Goal: Transaction & Acquisition: Purchase product/service

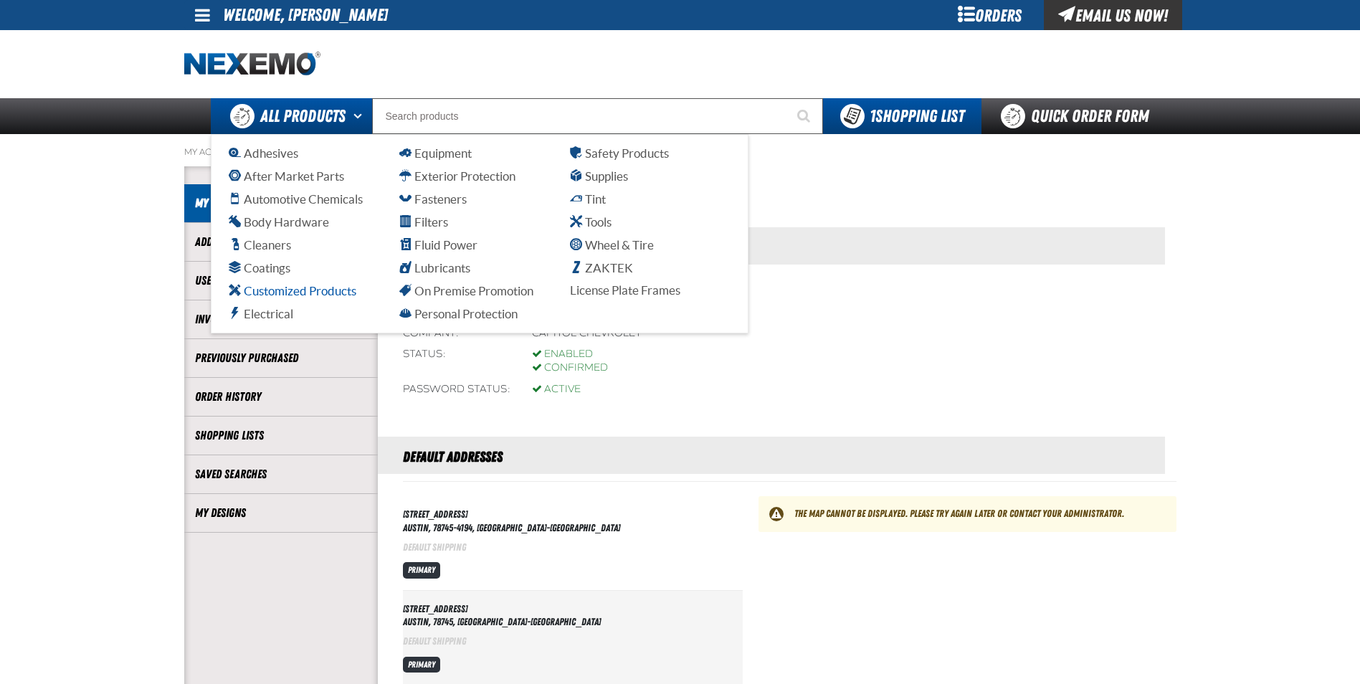
click at [313, 290] on span "Customized Products" at bounding box center [293, 291] width 128 height 14
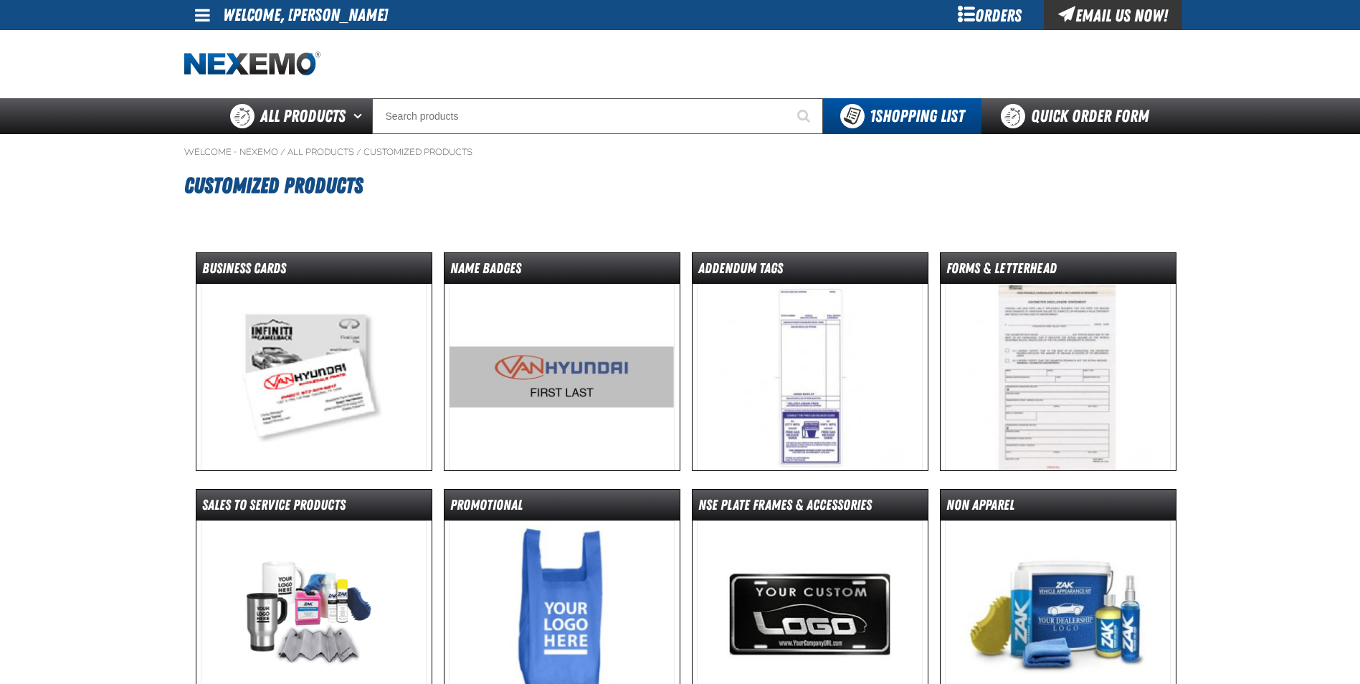
click at [292, 352] on img at bounding box center [314, 377] width 226 height 186
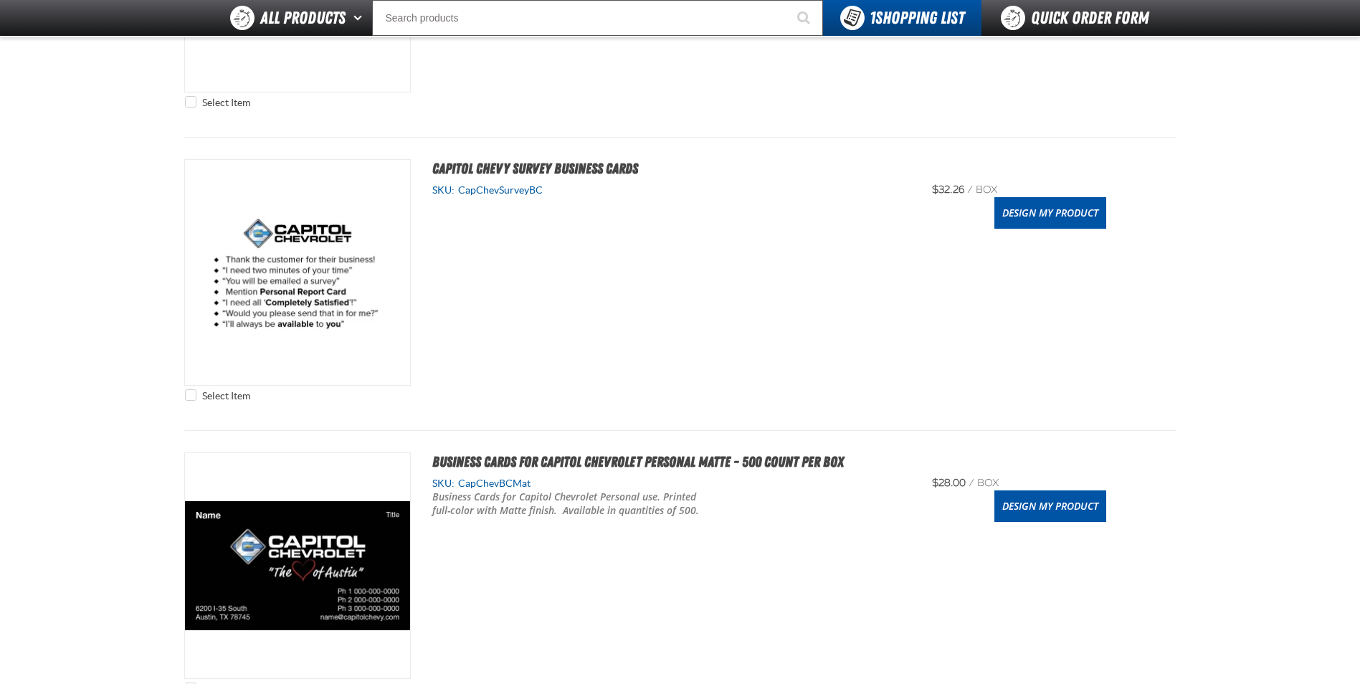
scroll to position [1218, 0]
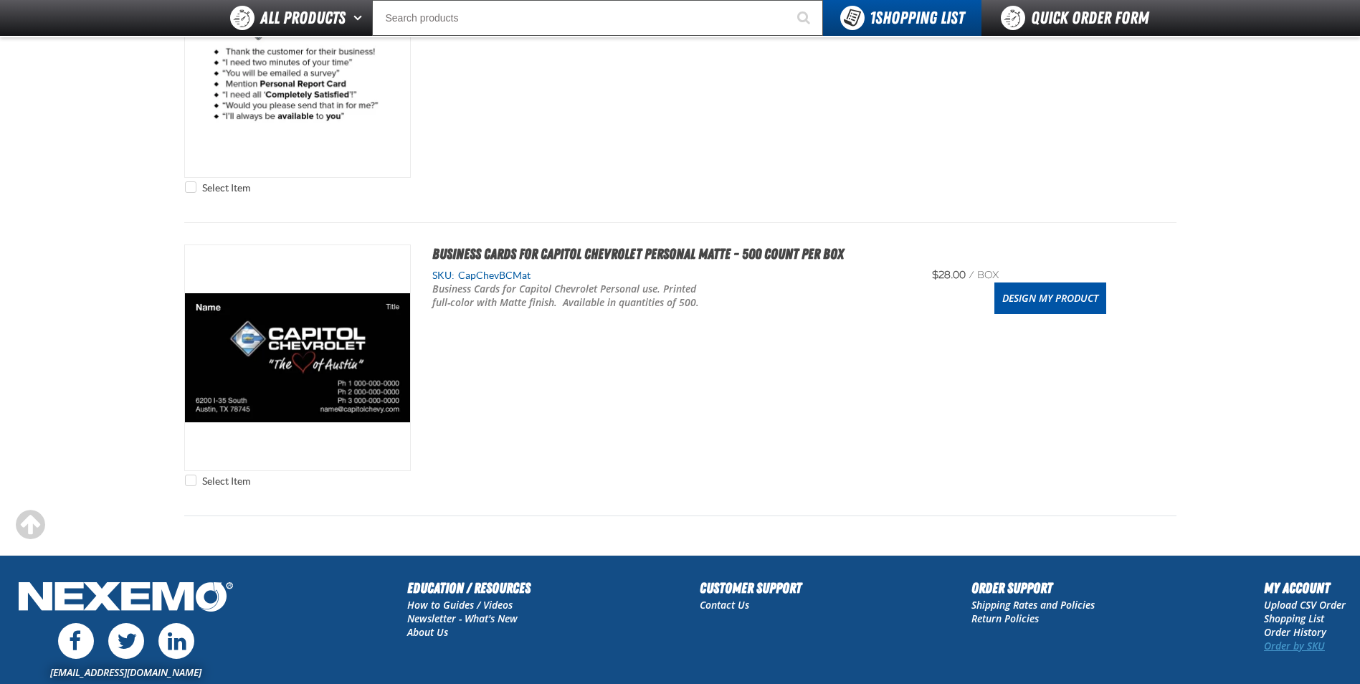
click at [1302, 648] on link "Order by SKU" at bounding box center [1293, 646] width 61 height 14
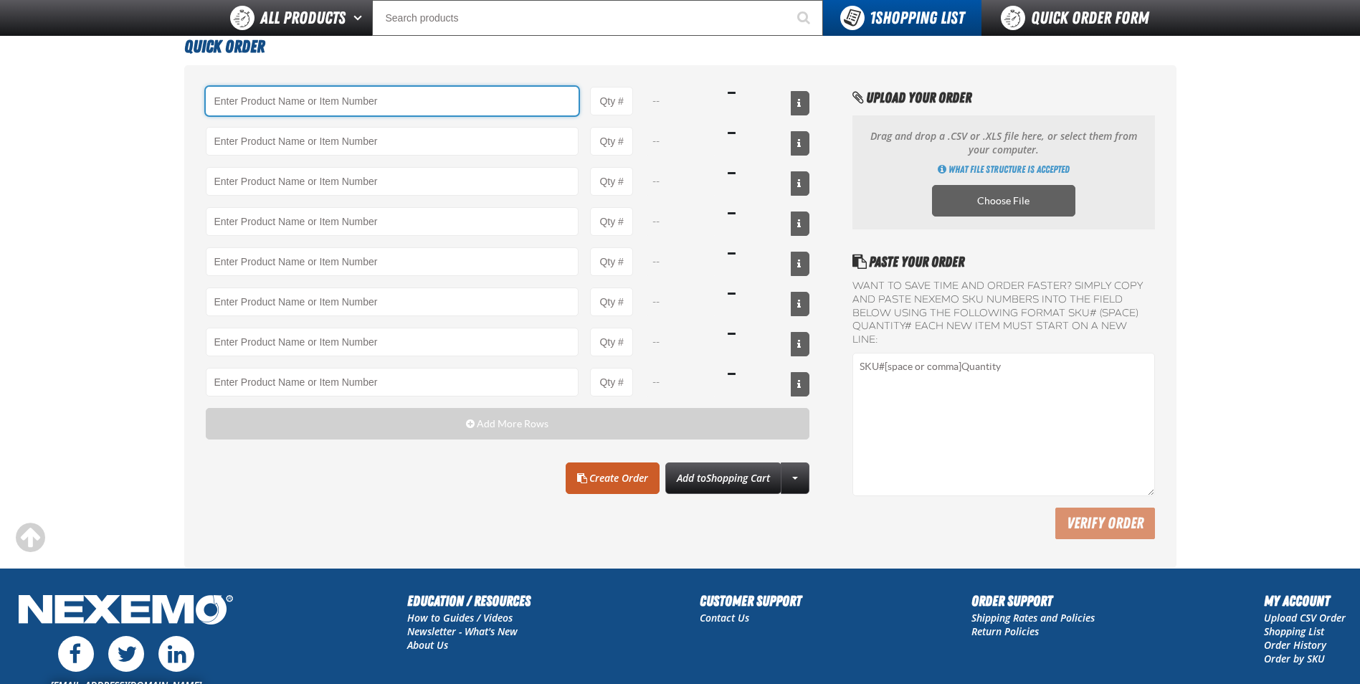
scroll to position [213, 0]
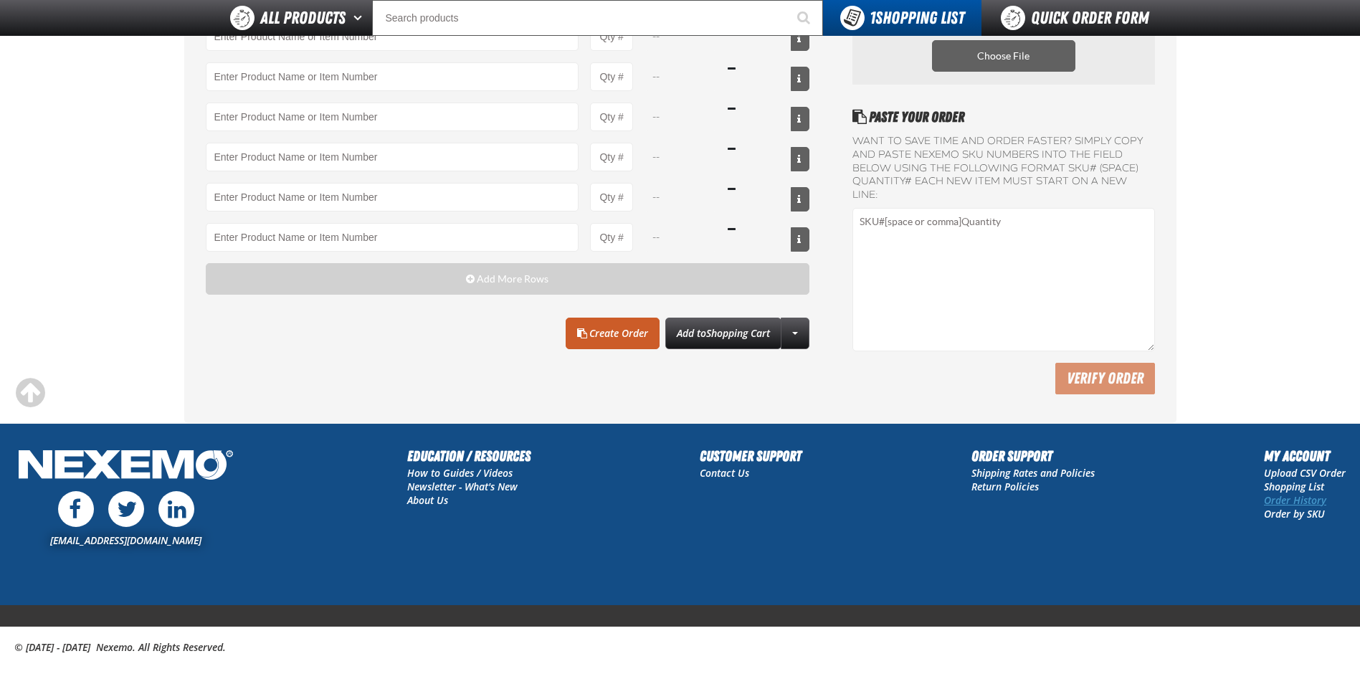
click at [1289, 493] on link "Order History" at bounding box center [1294, 500] width 62 height 14
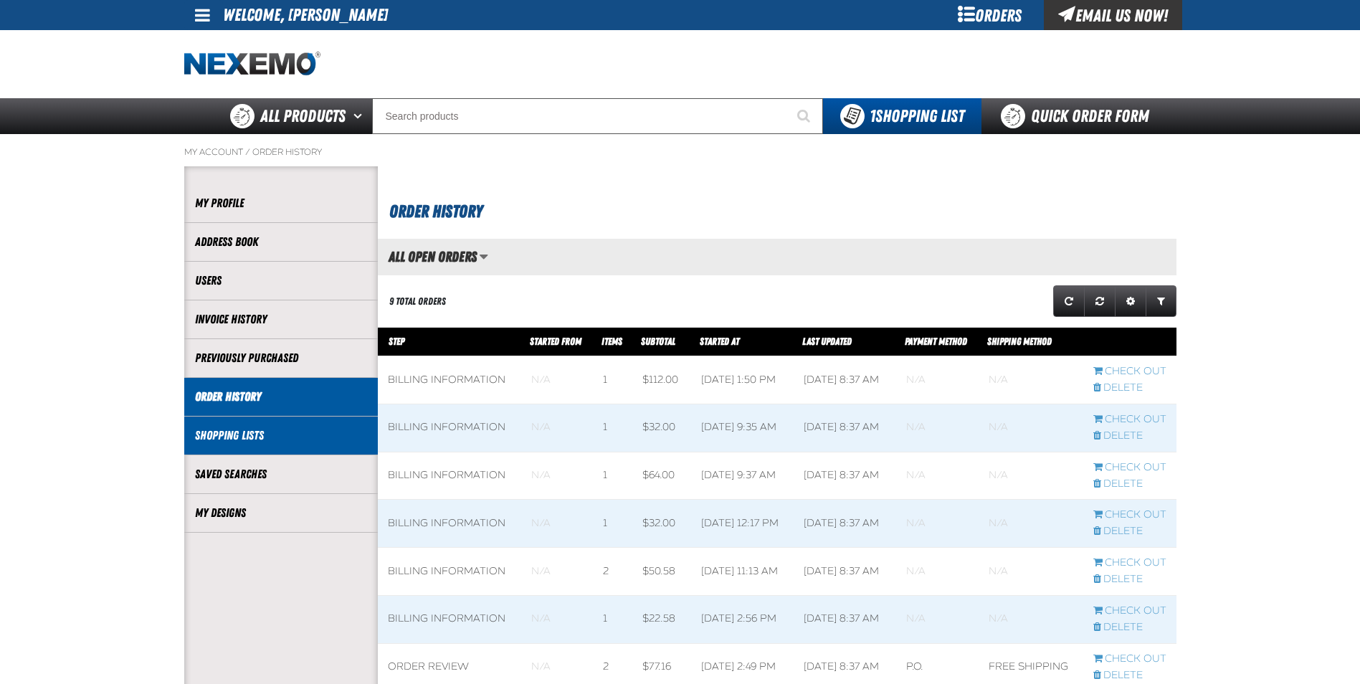
scroll to position [1, 1]
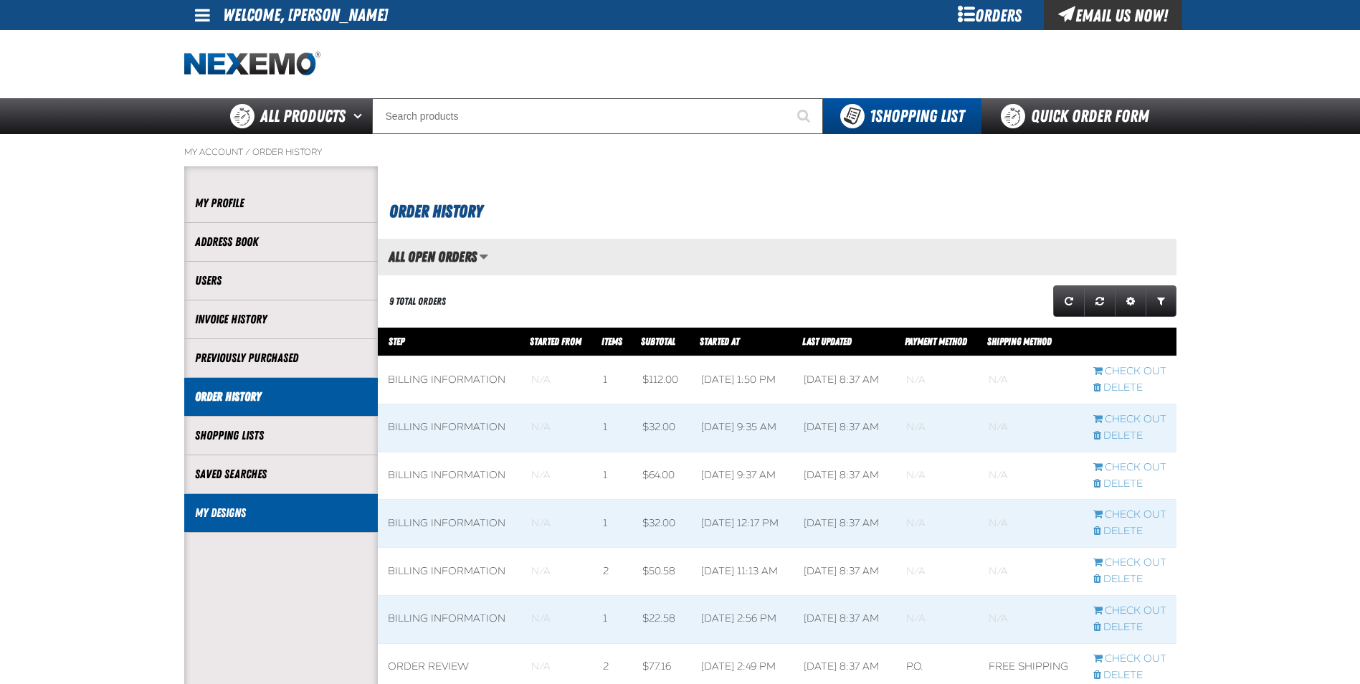
click at [226, 512] on link "My Designs" at bounding box center [281, 513] width 172 height 16
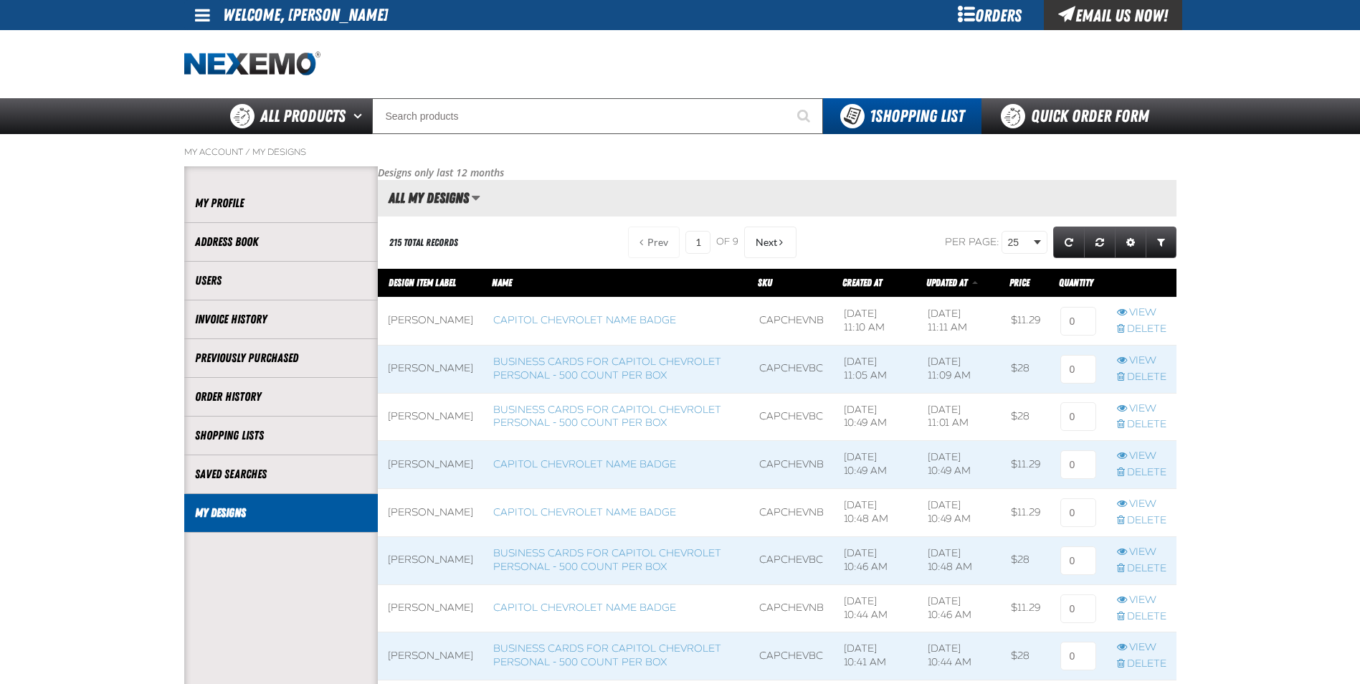
scroll to position [1, 1]
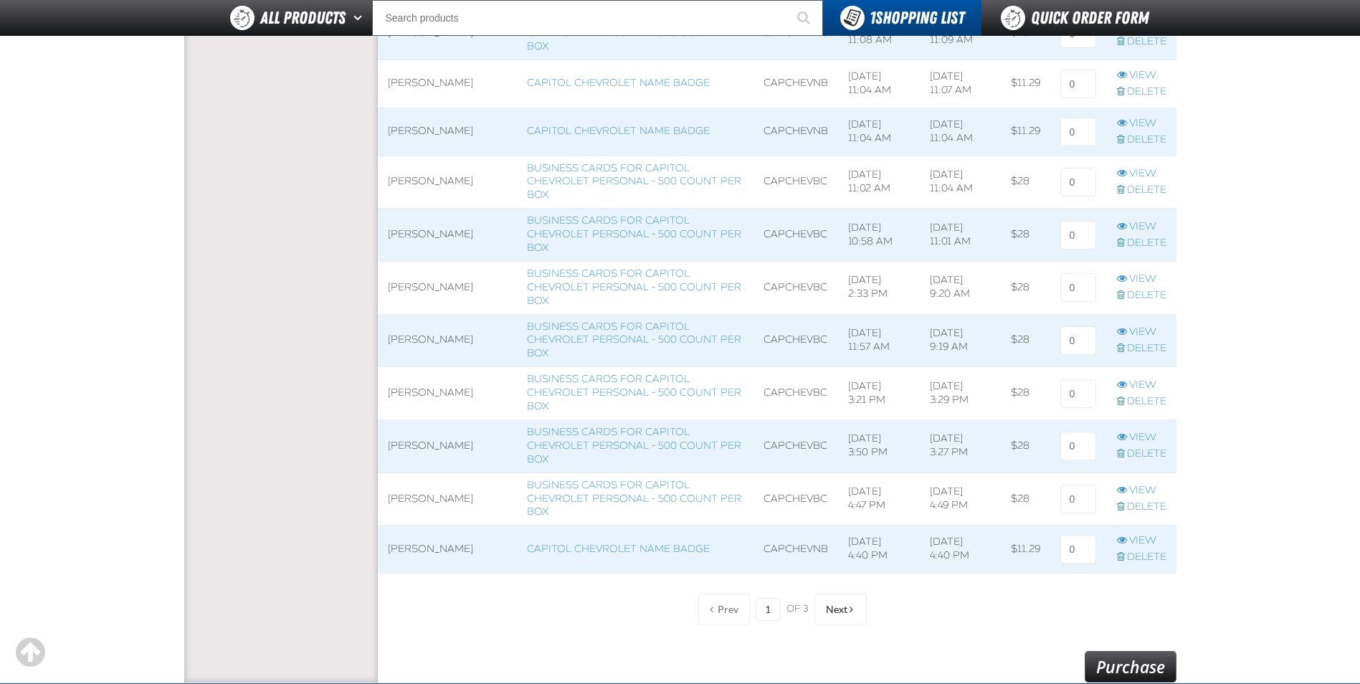
scroll to position [4713, 0]
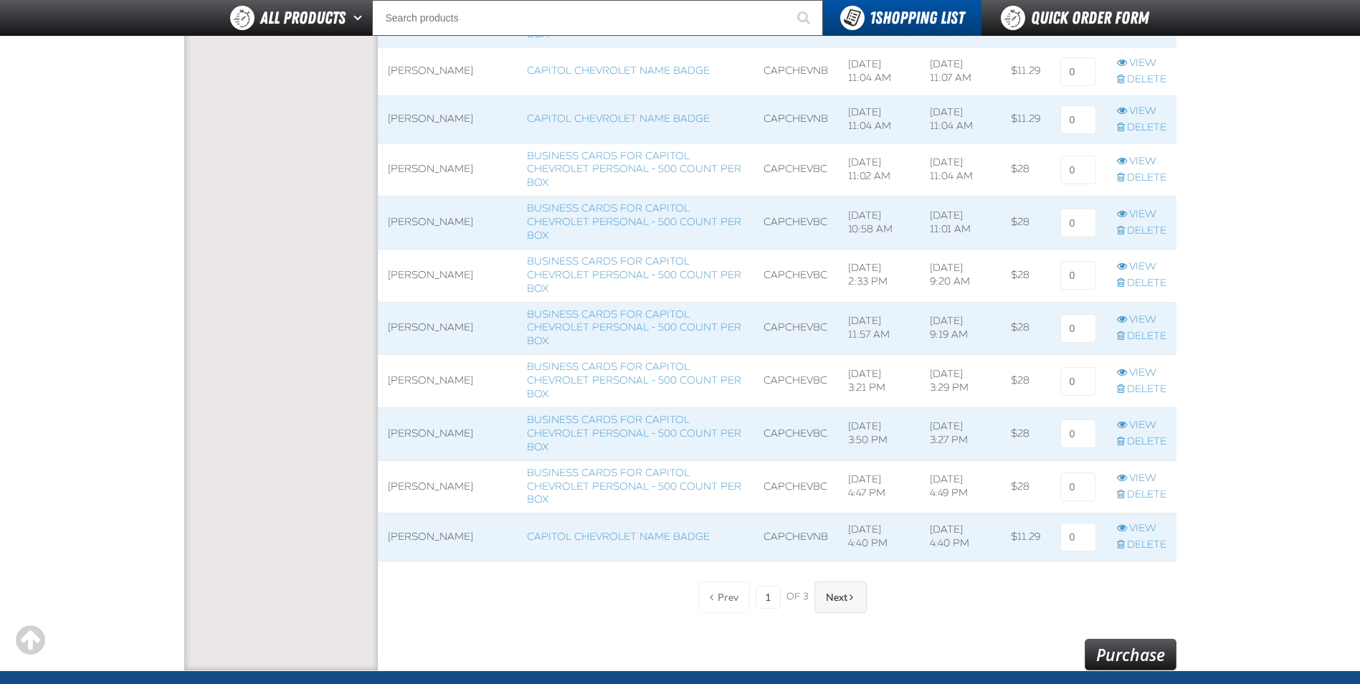
click at [836, 600] on span "Next" at bounding box center [836, 596] width 21 height 11
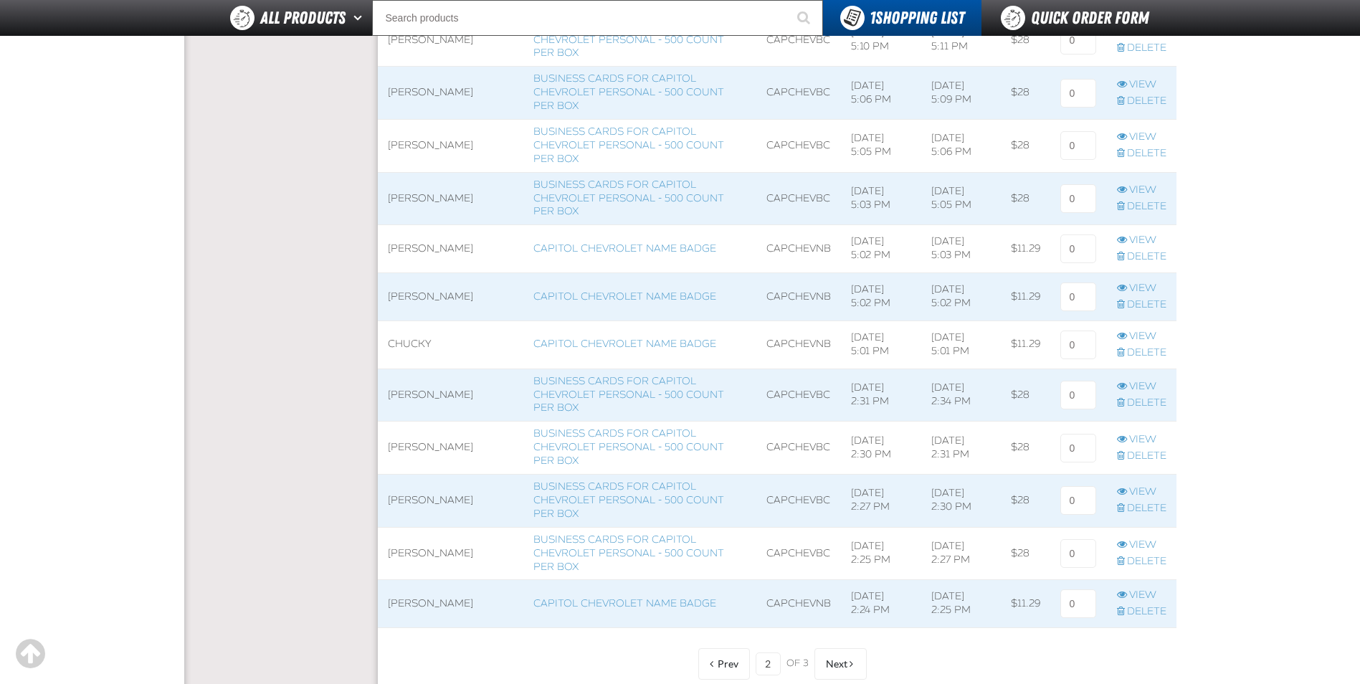
scroll to position [4713, 0]
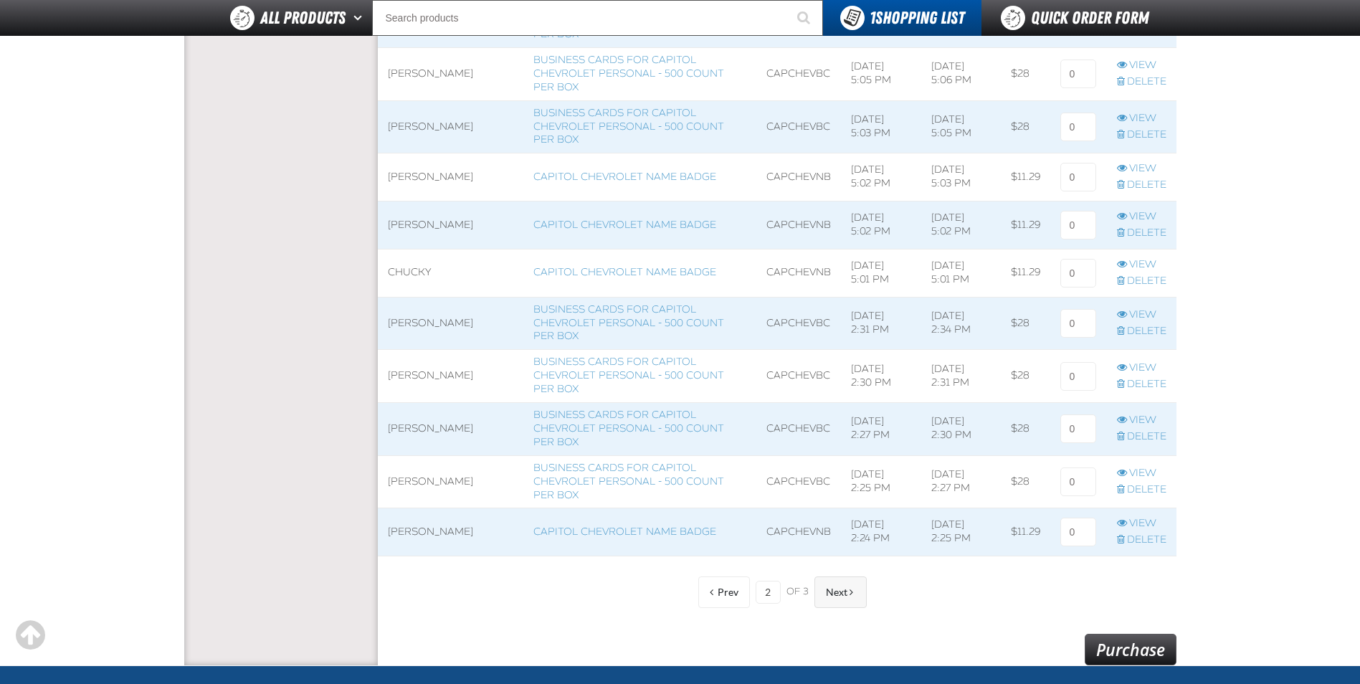
click at [849, 592] on span at bounding box center [851, 592] width 4 height 10
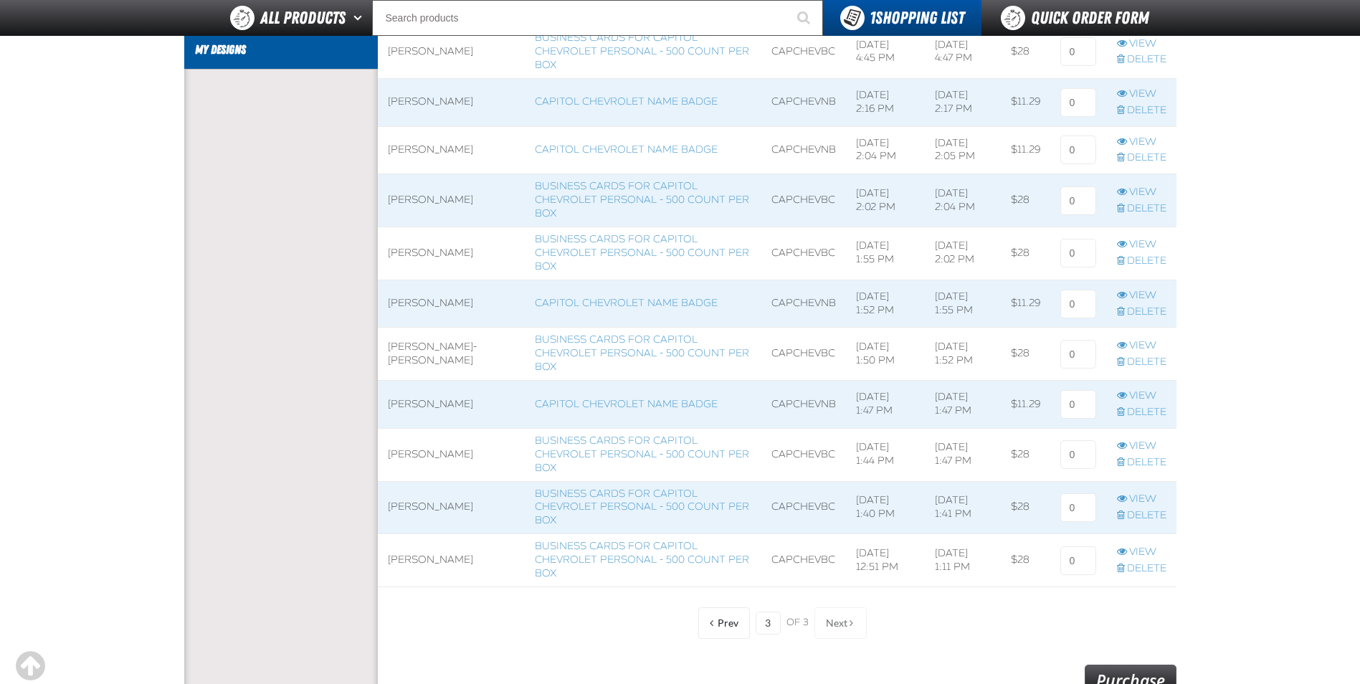
scroll to position [499, 0]
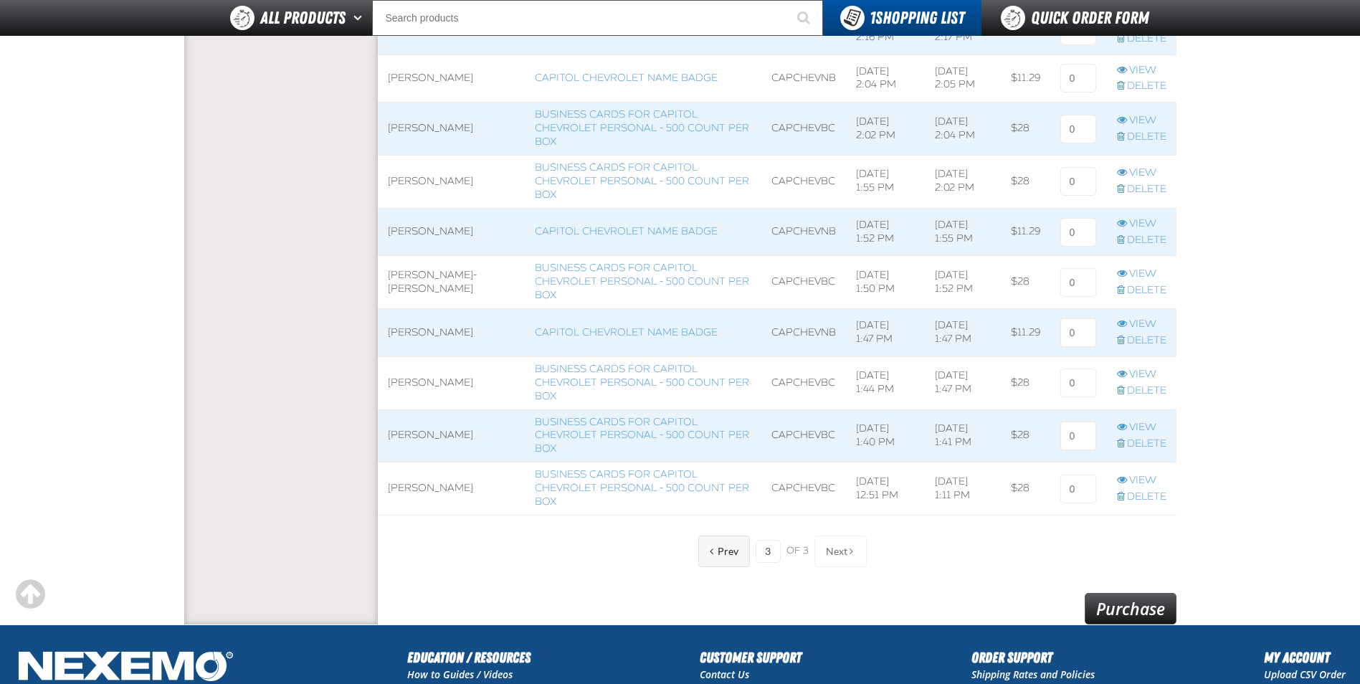
click at [740, 553] on button "Prev" at bounding box center [724, 551] width 52 height 32
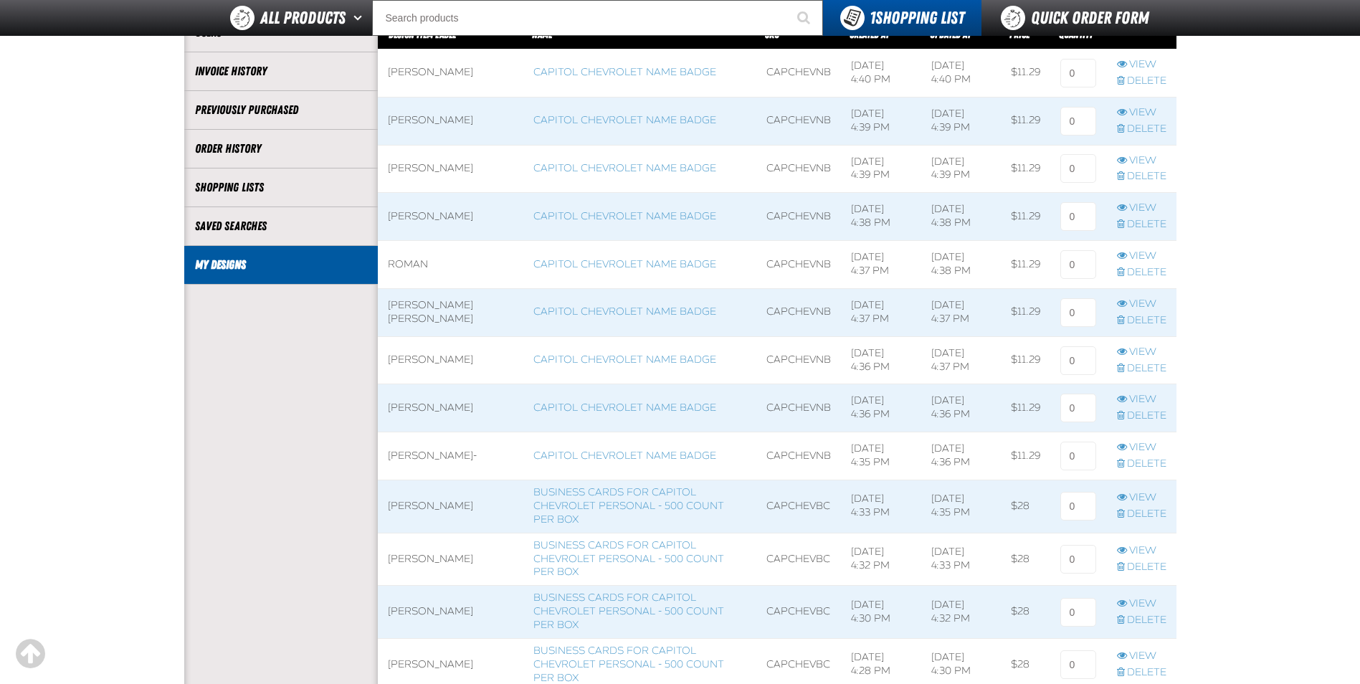
scroll to position [140, 0]
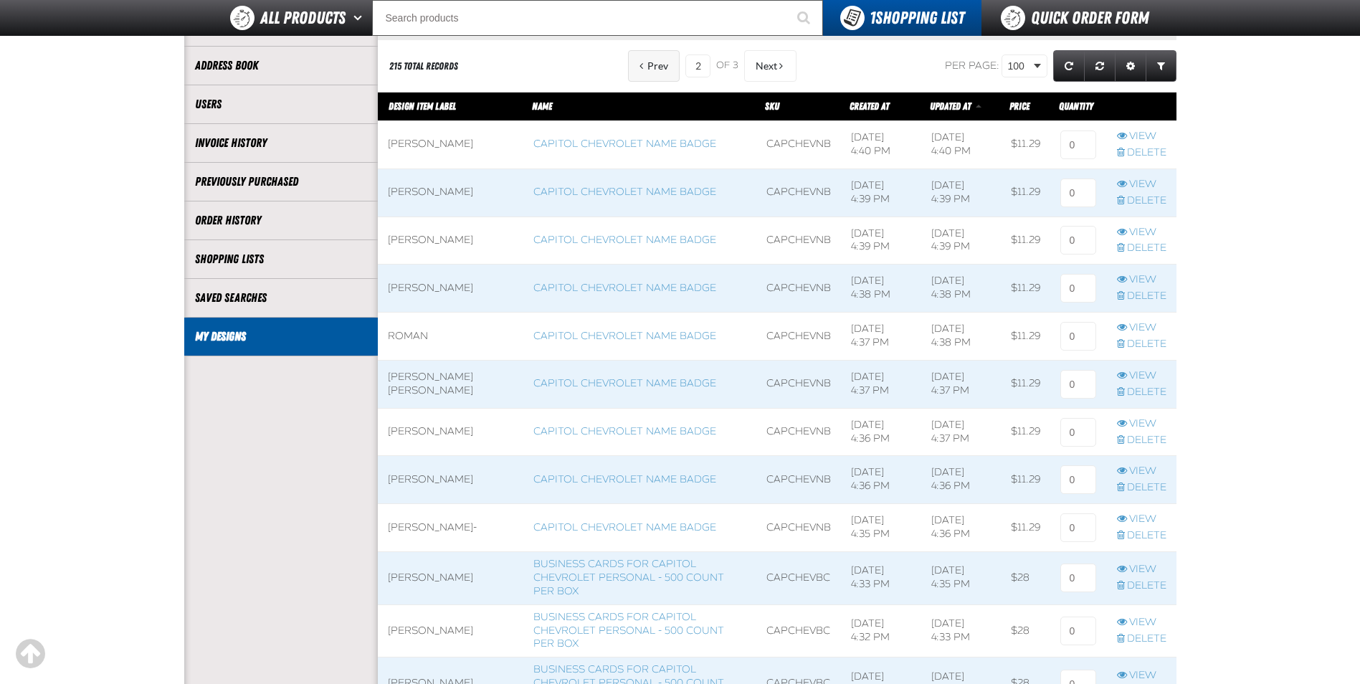
click at [655, 68] on span "Prev" at bounding box center [657, 65] width 21 height 11
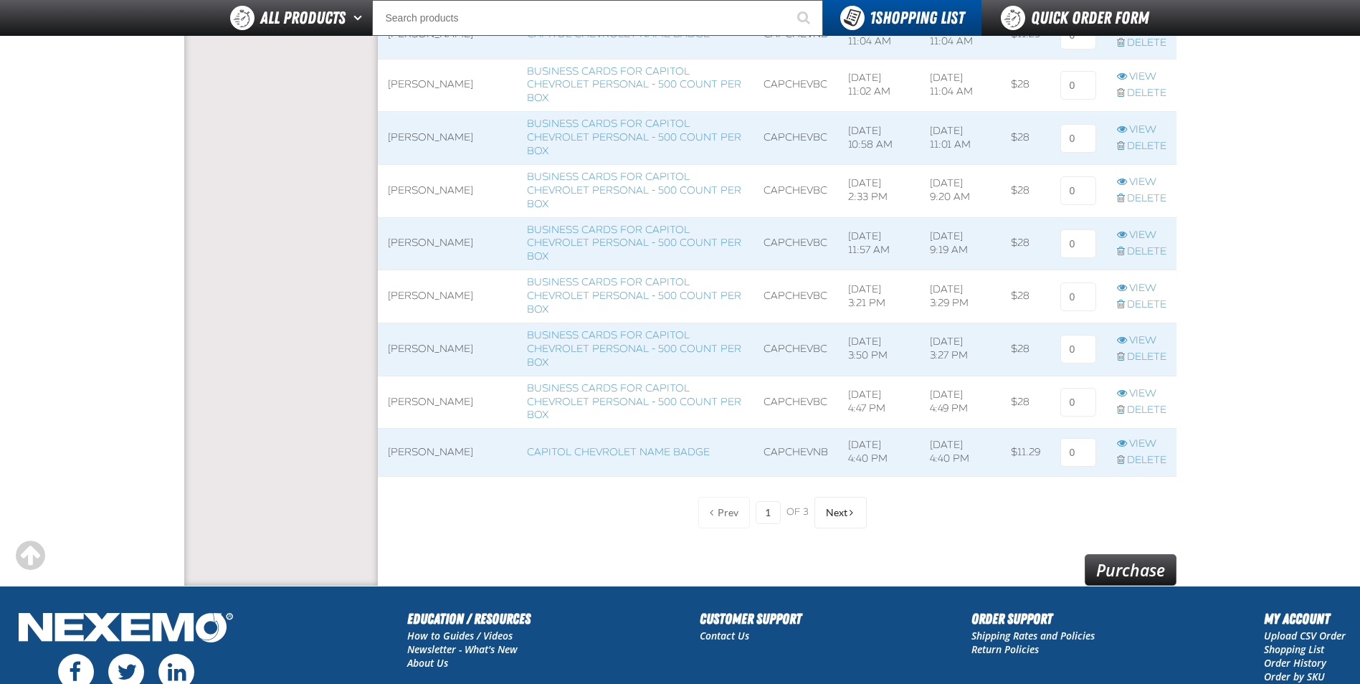
scroll to position [4799, 0]
click at [841, 516] on span "Next" at bounding box center [836, 511] width 21 height 11
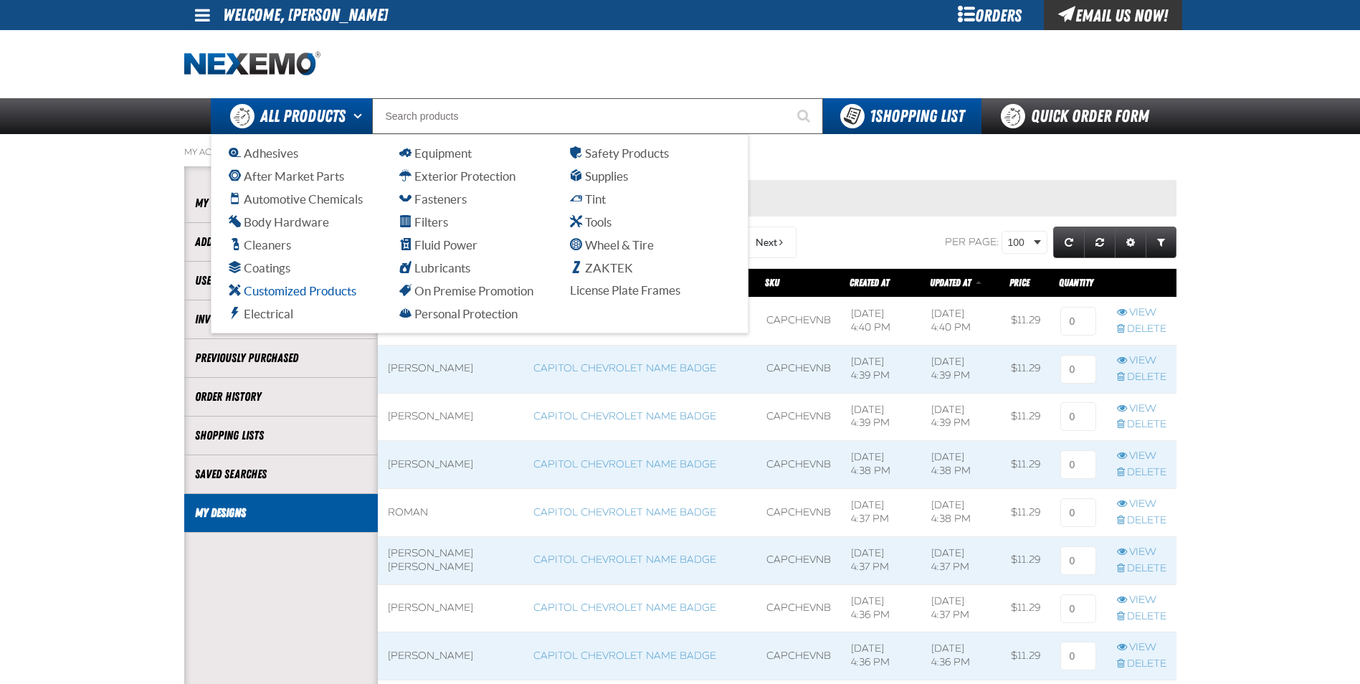
click at [294, 298] on link "Customized Products" at bounding box center [309, 290] width 161 height 17
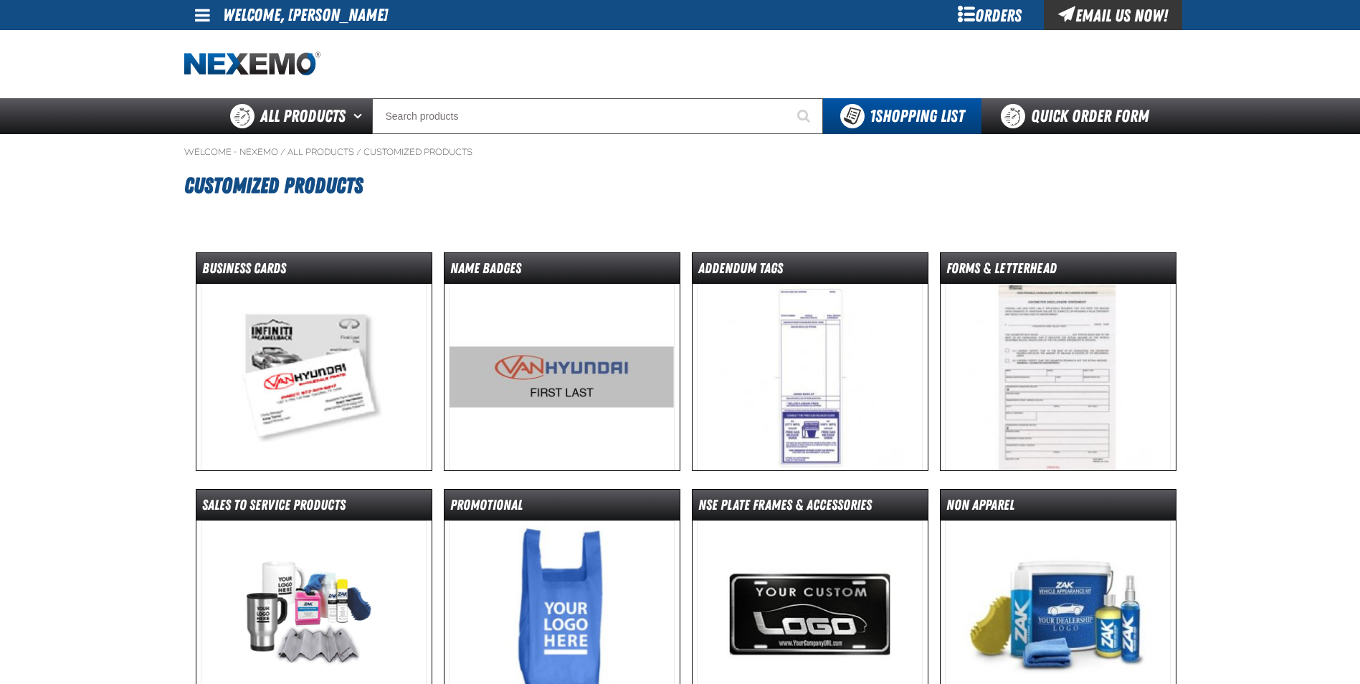
click at [345, 377] on img at bounding box center [314, 377] width 226 height 186
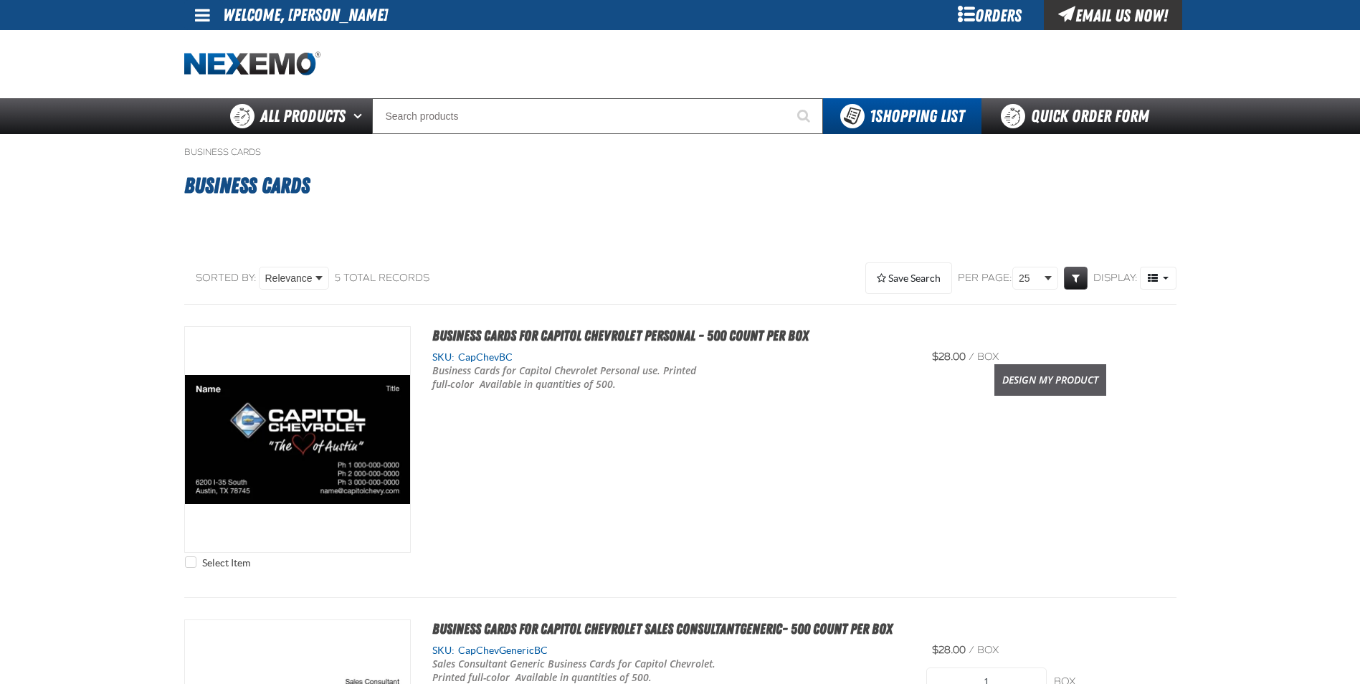
click at [1057, 385] on link "Design My Product" at bounding box center [1050, 380] width 112 height 32
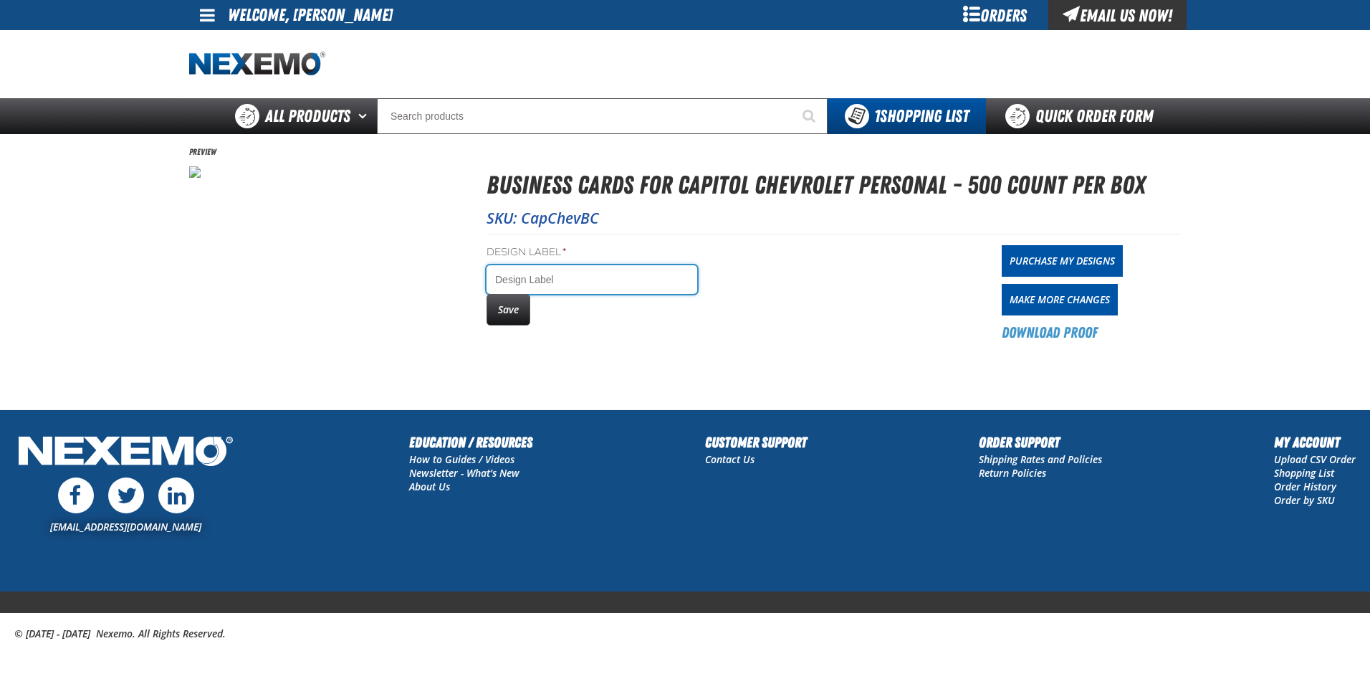
click at [555, 284] on input "Design Label *" at bounding box center [592, 279] width 211 height 29
type input "[PERSON_NAME]"
click at [502, 305] on button "Save" at bounding box center [509, 310] width 44 height 32
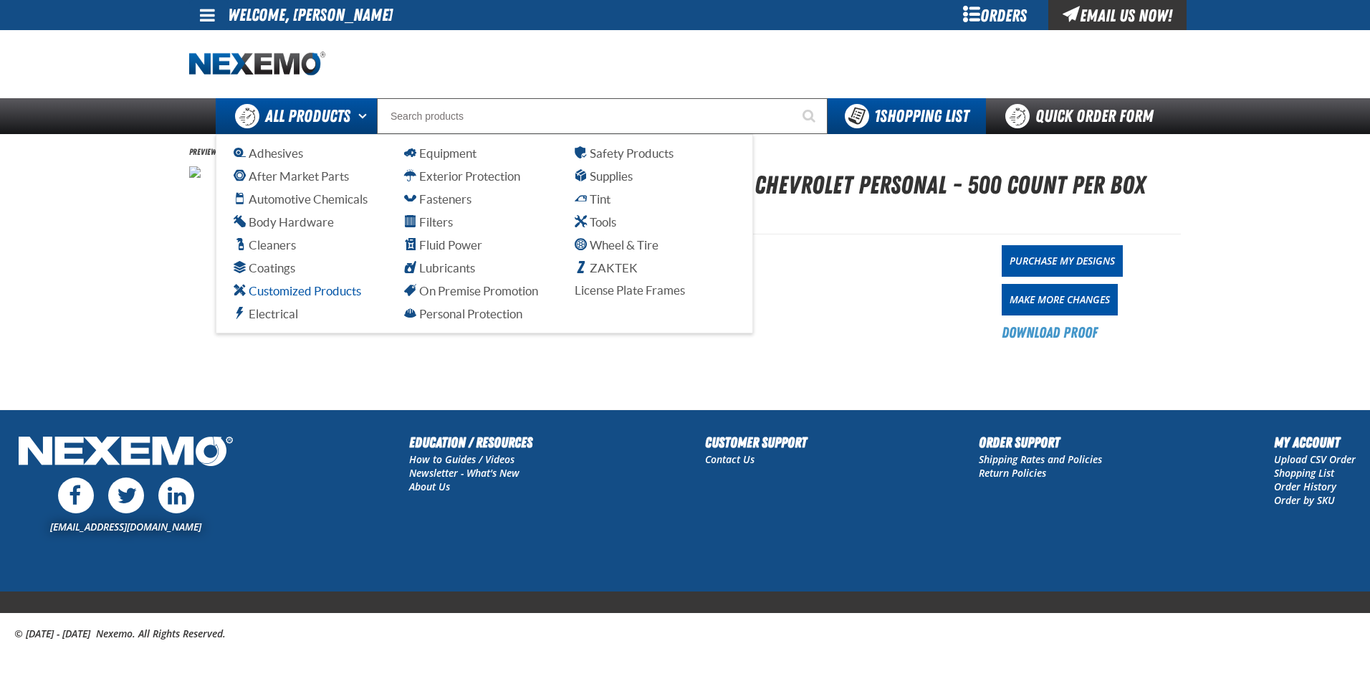
click at [299, 295] on span "Customized Products" at bounding box center [298, 291] width 128 height 14
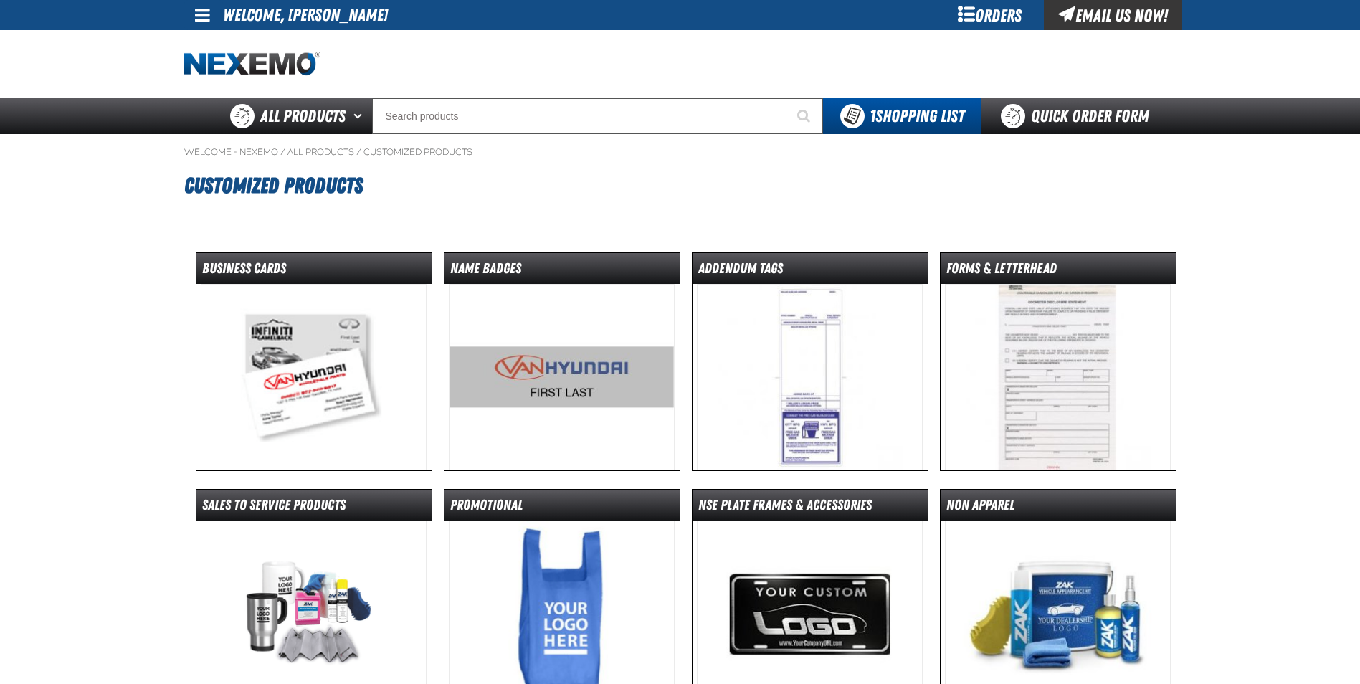
click at [296, 366] on img at bounding box center [314, 377] width 226 height 186
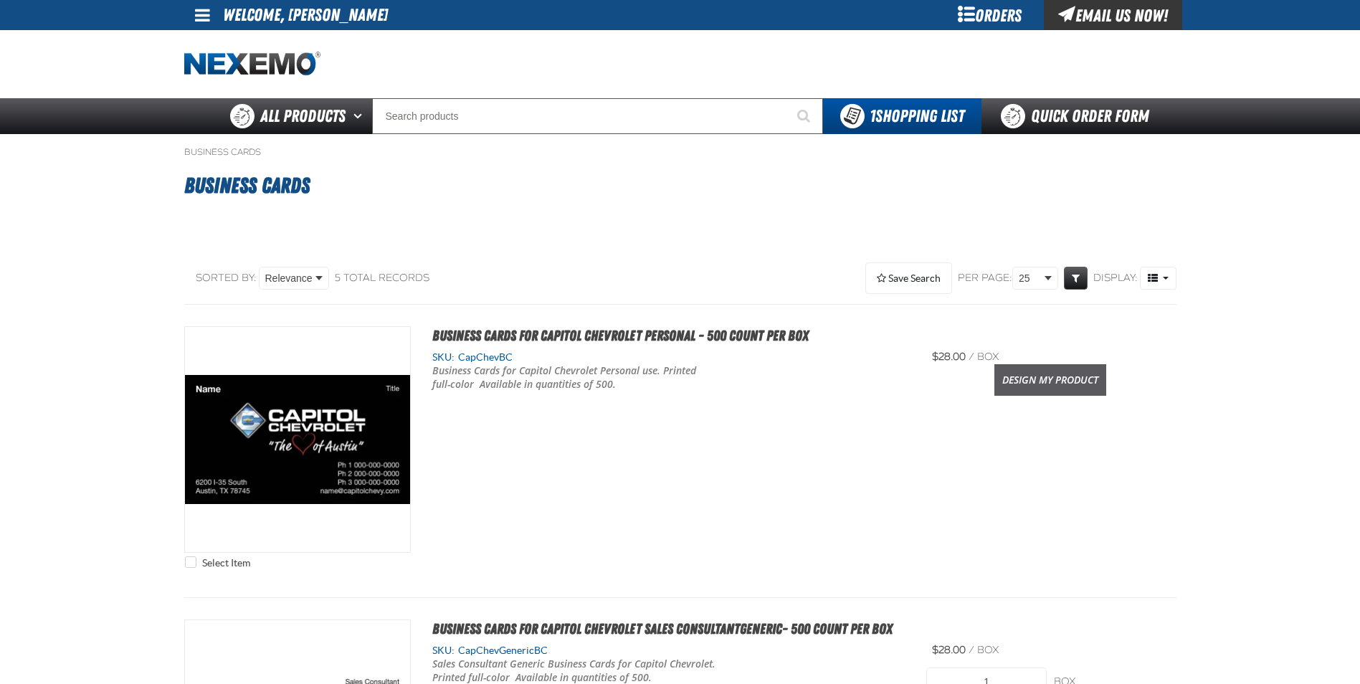
click at [1026, 379] on link "Design My Product" at bounding box center [1050, 380] width 112 height 32
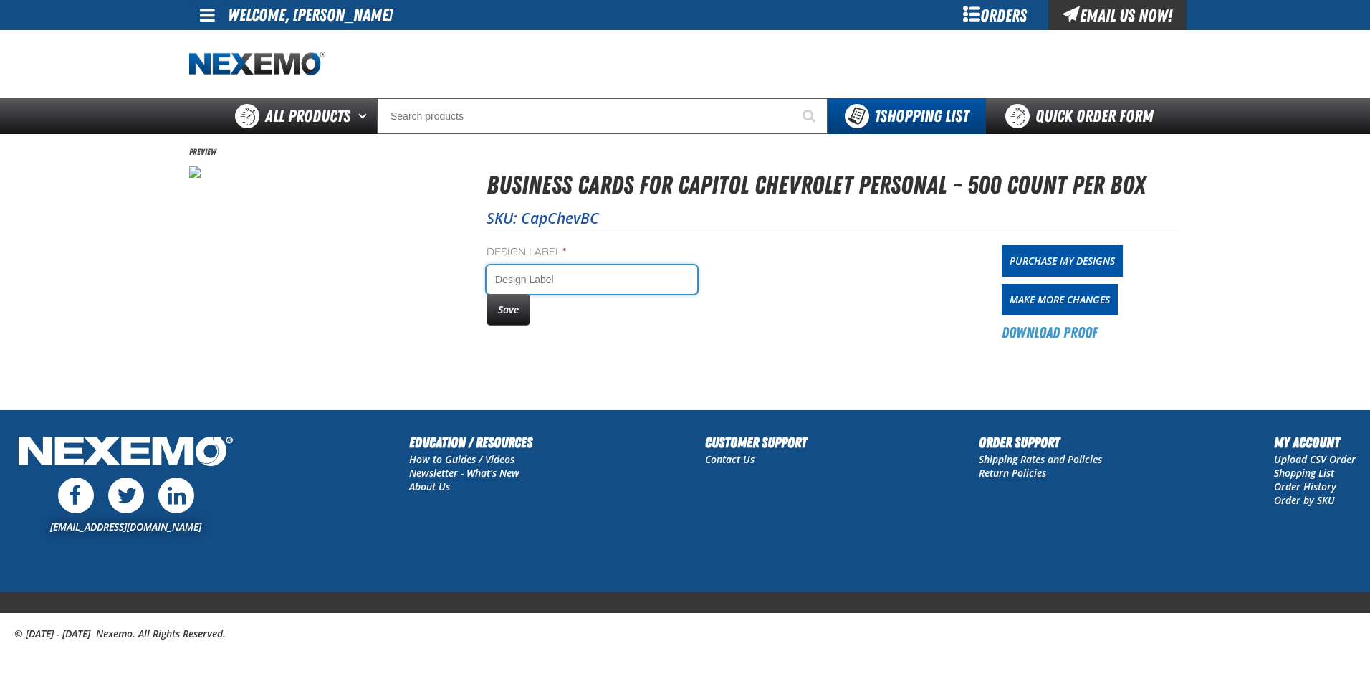
click at [532, 280] on input "Design Label *" at bounding box center [592, 279] width 211 height 29
type input "Joshua Claro"
click at [505, 307] on button "Save" at bounding box center [509, 310] width 44 height 32
click at [520, 317] on button "Save" at bounding box center [509, 310] width 44 height 32
click at [1094, 263] on link "Purchase My Designs" at bounding box center [1062, 261] width 121 height 32
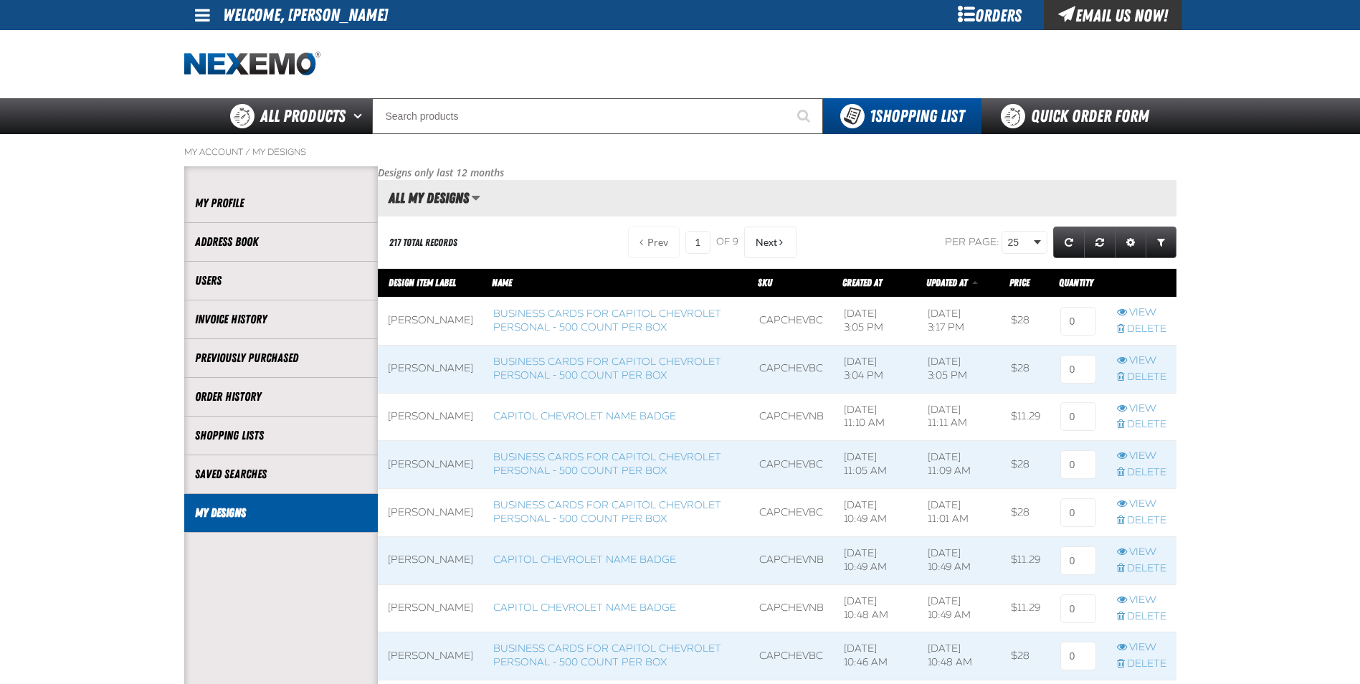
scroll to position [1, 1]
click at [1083, 381] on input at bounding box center [1078, 369] width 36 height 29
type input "2"
click at [1080, 331] on input at bounding box center [1078, 321] width 36 height 29
type input "2"
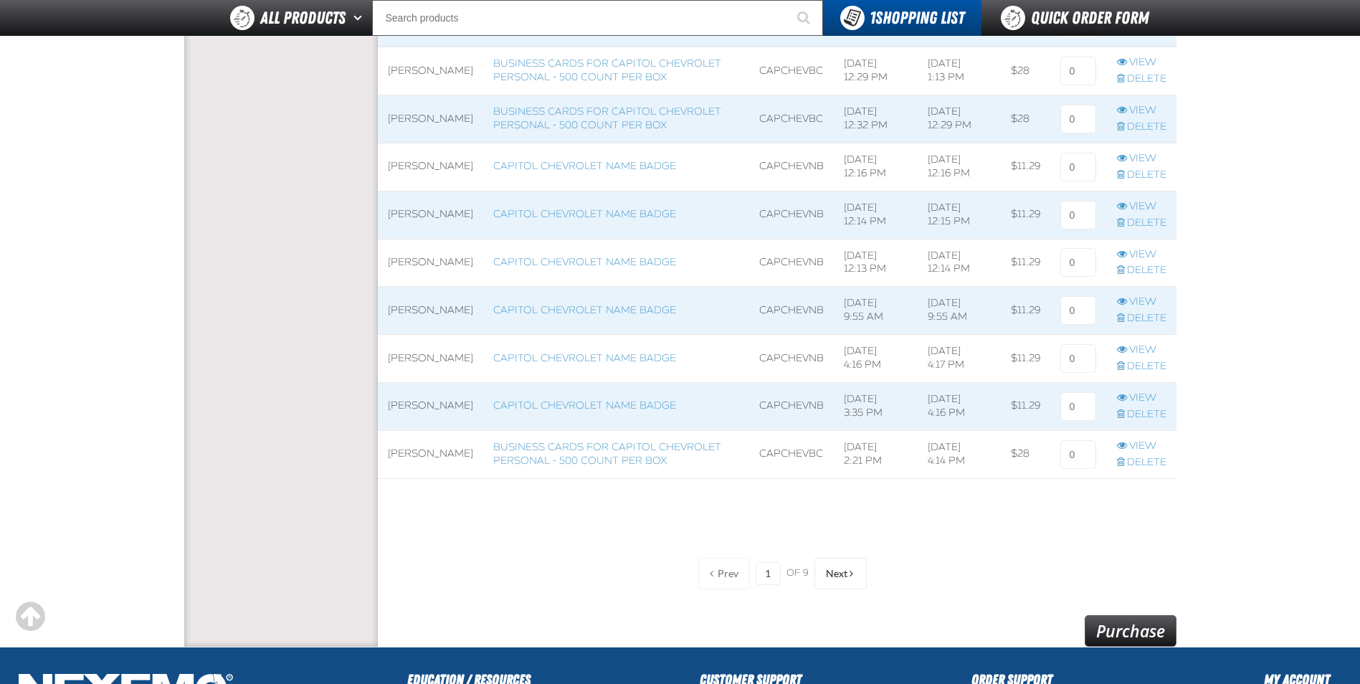
scroll to position [1003, 0]
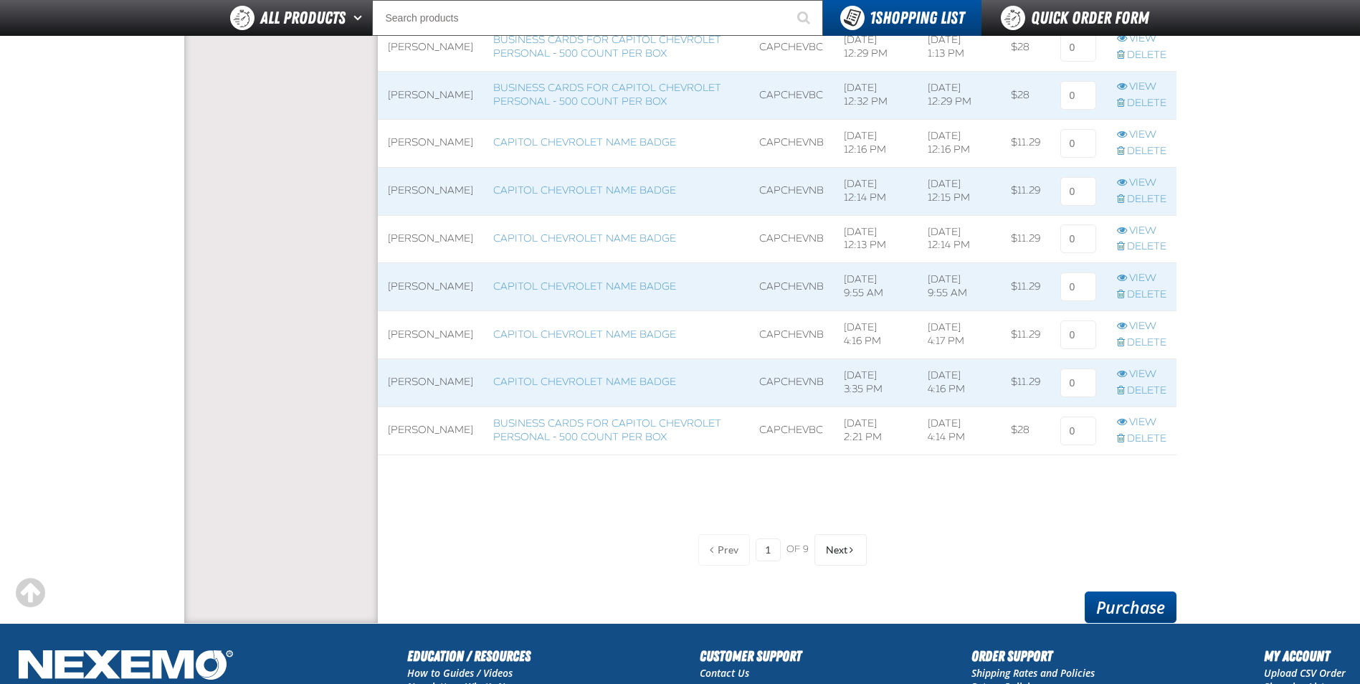
click at [1140, 606] on link "Purchase" at bounding box center [1130, 607] width 92 height 32
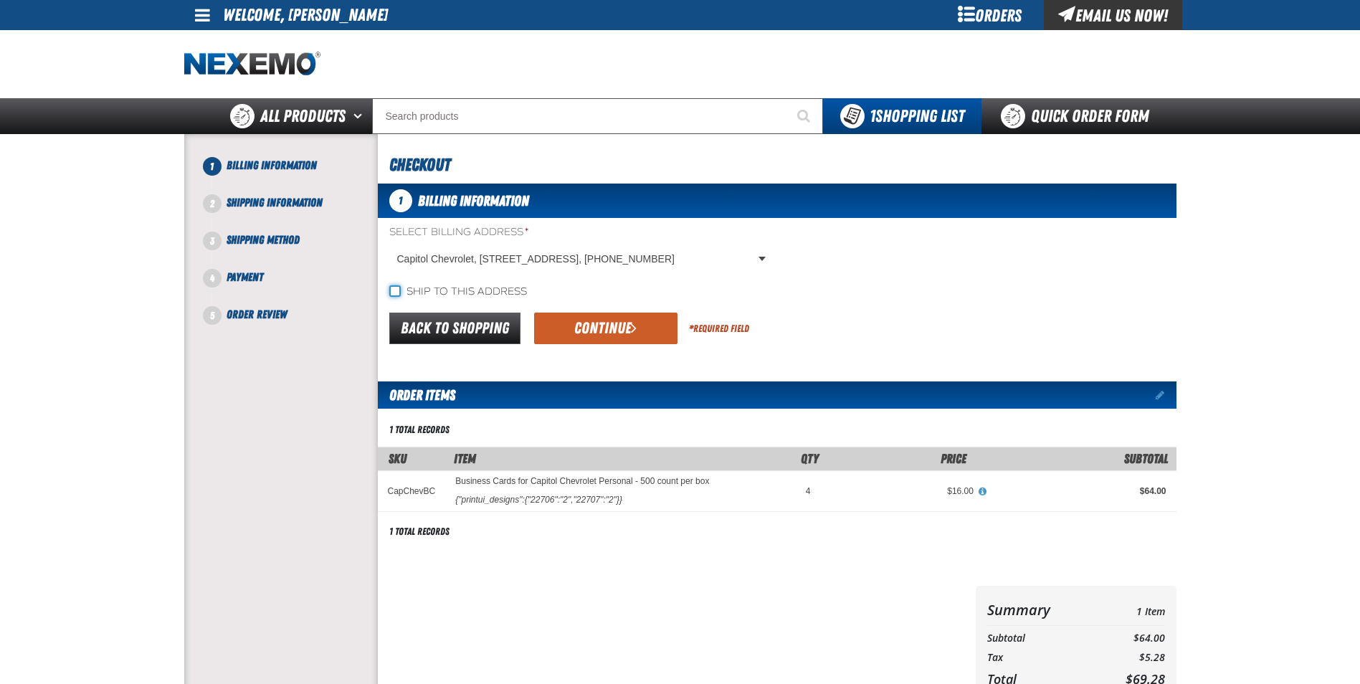
click at [396, 293] on input "Ship to this address" at bounding box center [394, 290] width 11 height 11
checkbox input "true"
click at [605, 328] on button "Continue" at bounding box center [605, 328] width 143 height 32
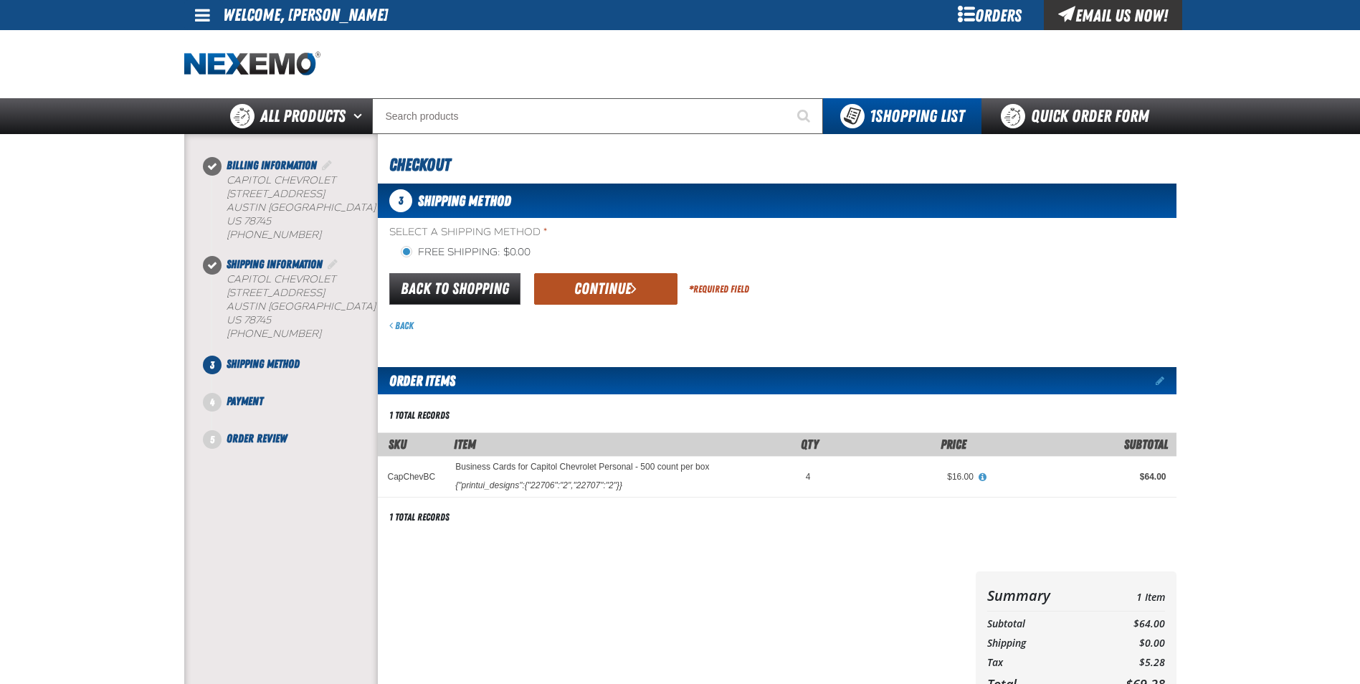
click at [634, 290] on span "submit" at bounding box center [634, 288] width 6 height 16
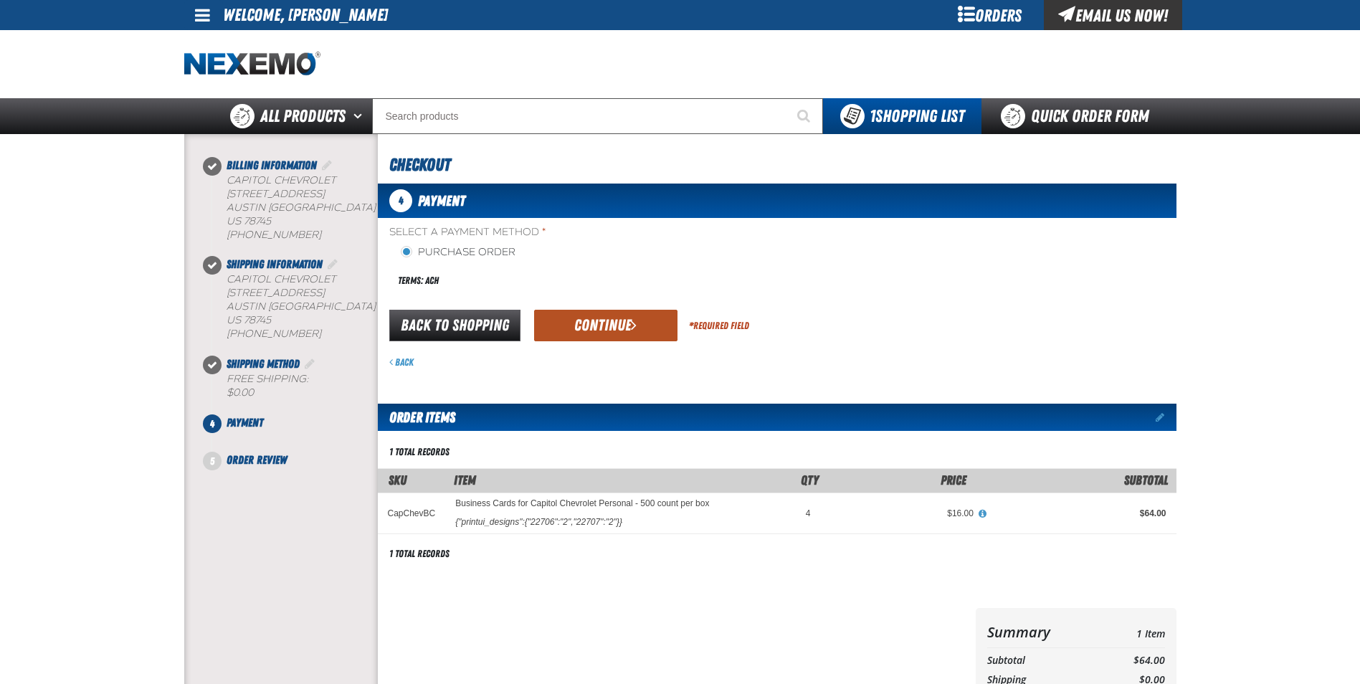
click at [629, 321] on button "Continue" at bounding box center [605, 326] width 143 height 32
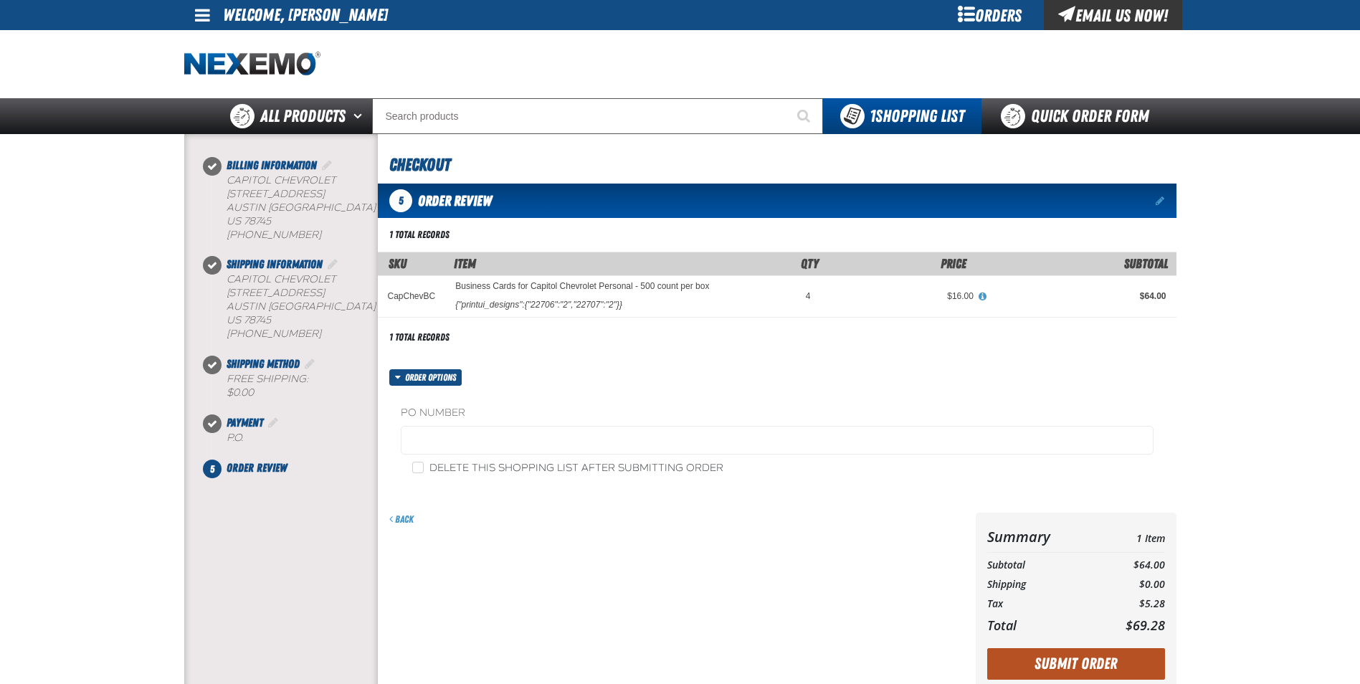
click at [1071, 666] on button "Submit Order" at bounding box center [1076, 664] width 178 height 32
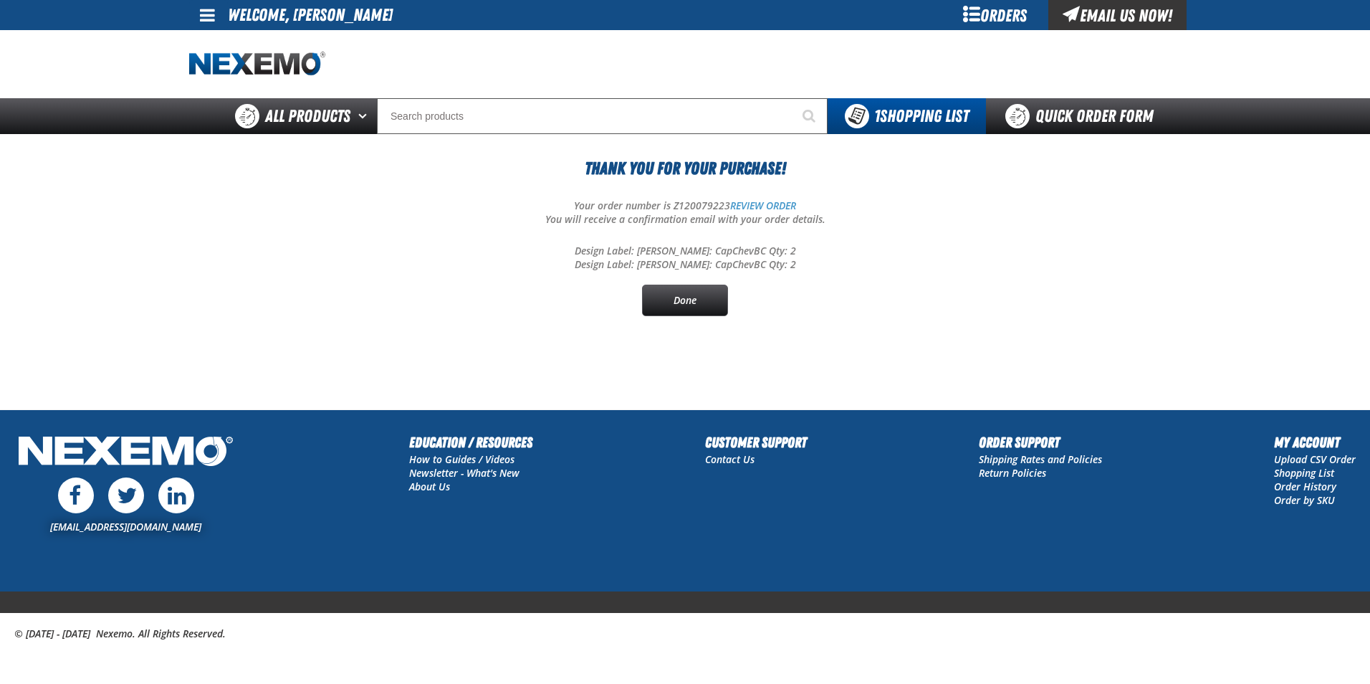
click at [794, 321] on section "Thank You For Your Purchase! Your order number is Z120079223 REVIEW ORDER You w…" at bounding box center [685, 250] width 992 height 232
click at [811, 380] on main "Thank You For Your Purchase! Your order number is Z120079223 REVIEW ORDER You w…" at bounding box center [685, 271] width 1370 height 275
click at [659, 360] on section "Thank You For Your Purchase! Your order number is Z120079223 REVIEW ORDER You w…" at bounding box center [685, 250] width 992 height 232
